Goal: Task Accomplishment & Management: Manage account settings

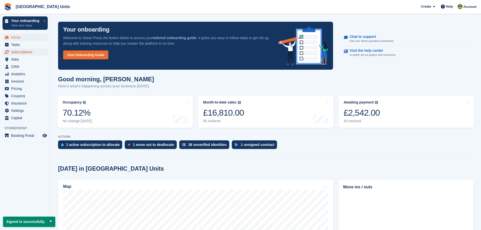
click at [18, 51] on span "Subscriptions" at bounding box center [26, 51] width 30 height 7
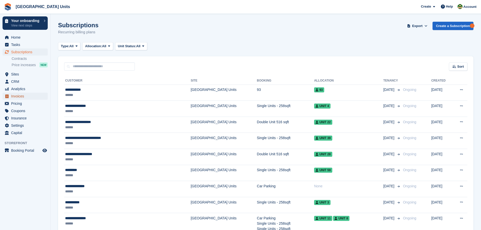
click at [13, 97] on span "Invoices" at bounding box center [26, 96] width 30 height 7
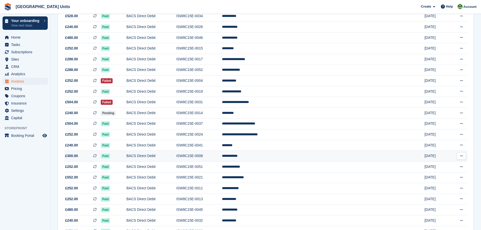
scroll to position [177, 0]
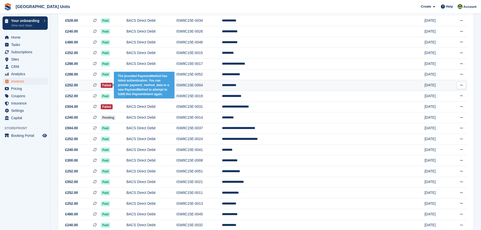
click at [113, 84] on span "Failed" at bounding box center [107, 85] width 12 height 5
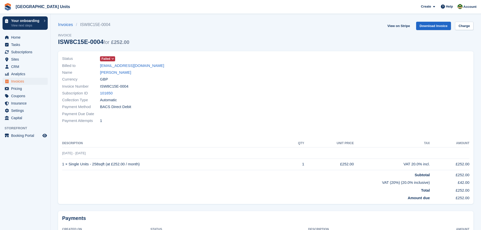
click at [113, 59] on icon at bounding box center [112, 58] width 3 height 3
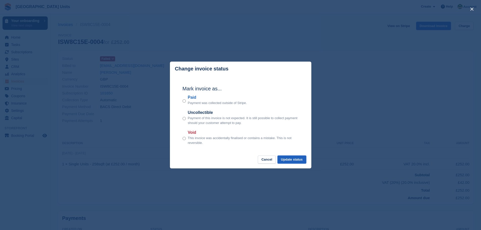
click at [294, 160] on button "Update status" at bounding box center [291, 160] width 29 height 8
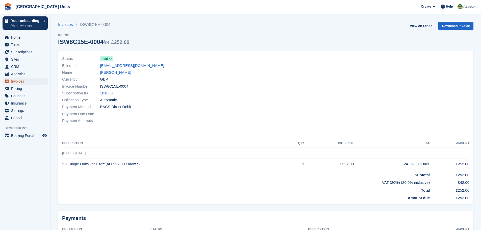
click at [19, 82] on span "Invoices" at bounding box center [26, 81] width 30 height 7
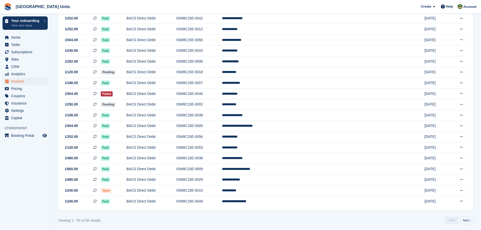
scroll to position [417, 0]
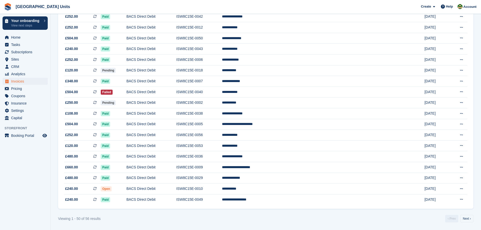
click at [464, 217] on link "Next ›" at bounding box center [466, 219] width 13 height 8
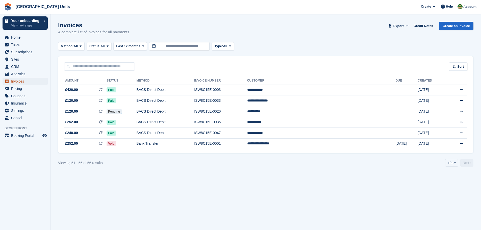
click at [24, 81] on span "Invoices" at bounding box center [26, 81] width 30 height 7
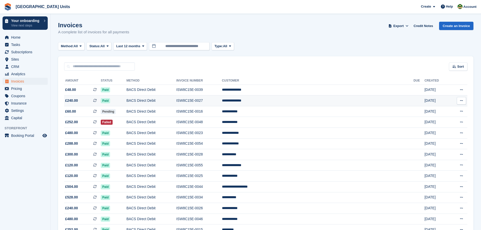
click at [461, 98] on button at bounding box center [461, 101] width 9 height 8
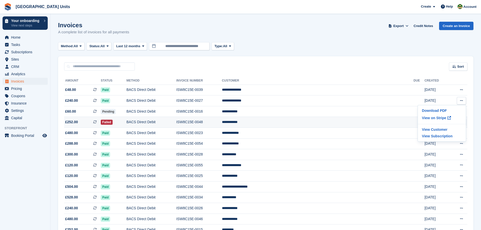
click at [73, 122] on span "£252.00" at bounding box center [71, 121] width 13 height 5
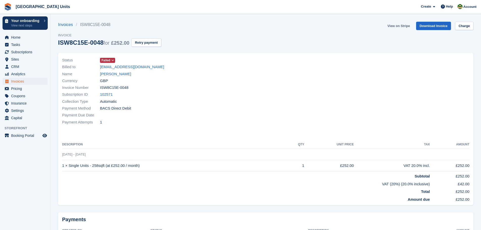
click at [401, 25] on link "View on Stripe" at bounding box center [398, 26] width 27 height 8
